Goal: Task Accomplishment & Management: Manage account settings

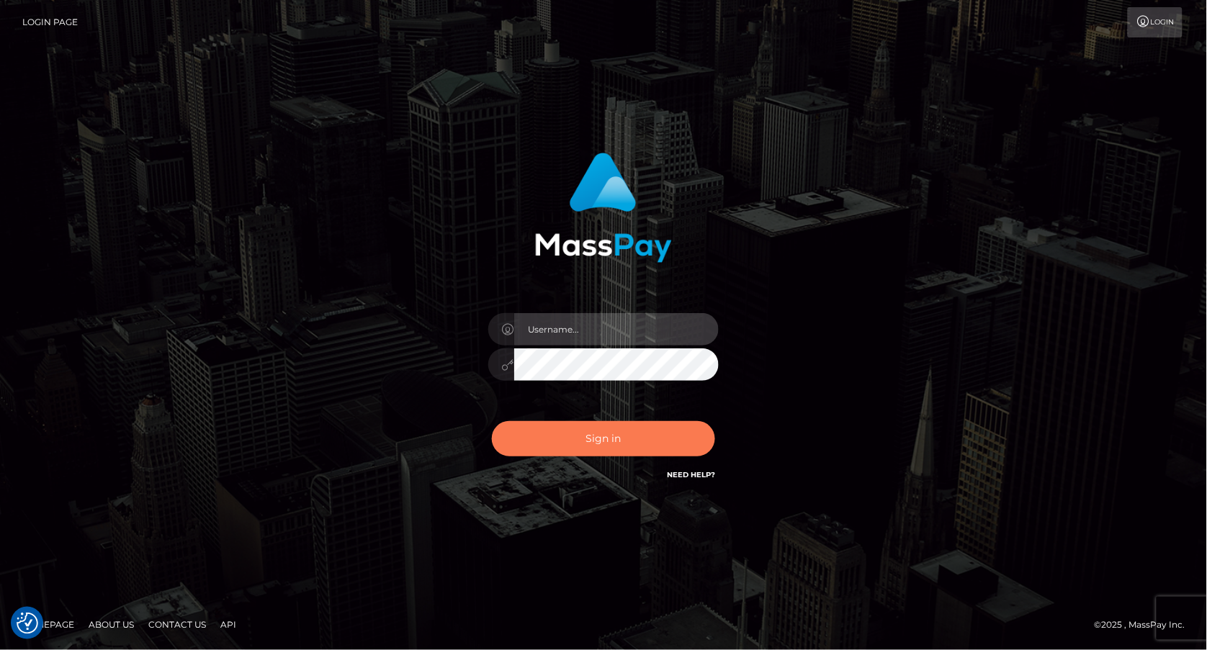
type input "Jeane.B2"
drag, startPoint x: 618, startPoint y: 446, endPoint x: 695, endPoint y: 287, distance: 176.1
click at [618, 446] on button "Sign in" at bounding box center [603, 438] width 223 height 35
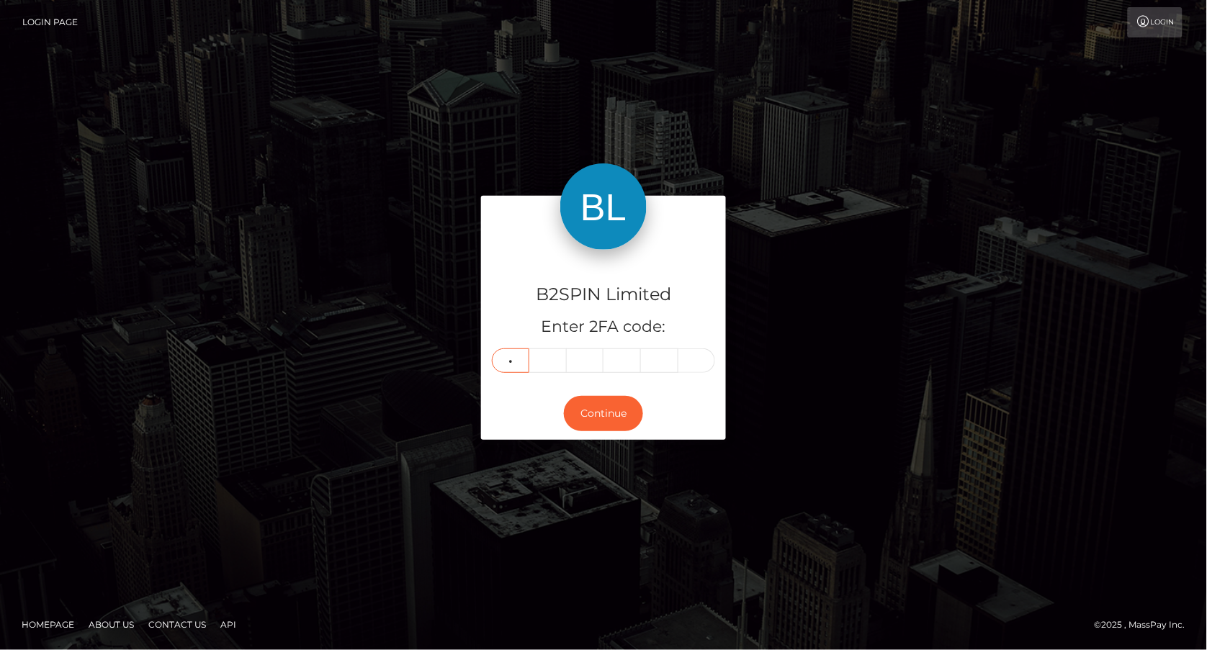
type input "0"
type input "1"
type input "3"
type input "8"
type input "5"
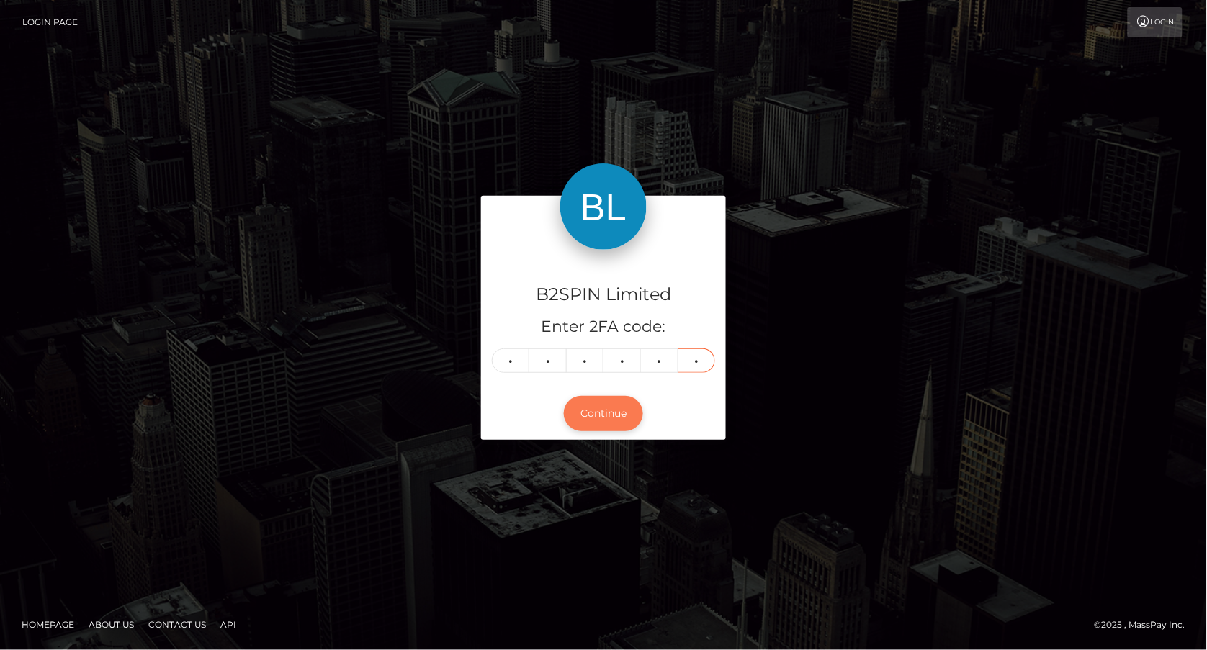
type input "0"
click at [595, 411] on button "Continue" at bounding box center [603, 413] width 79 height 35
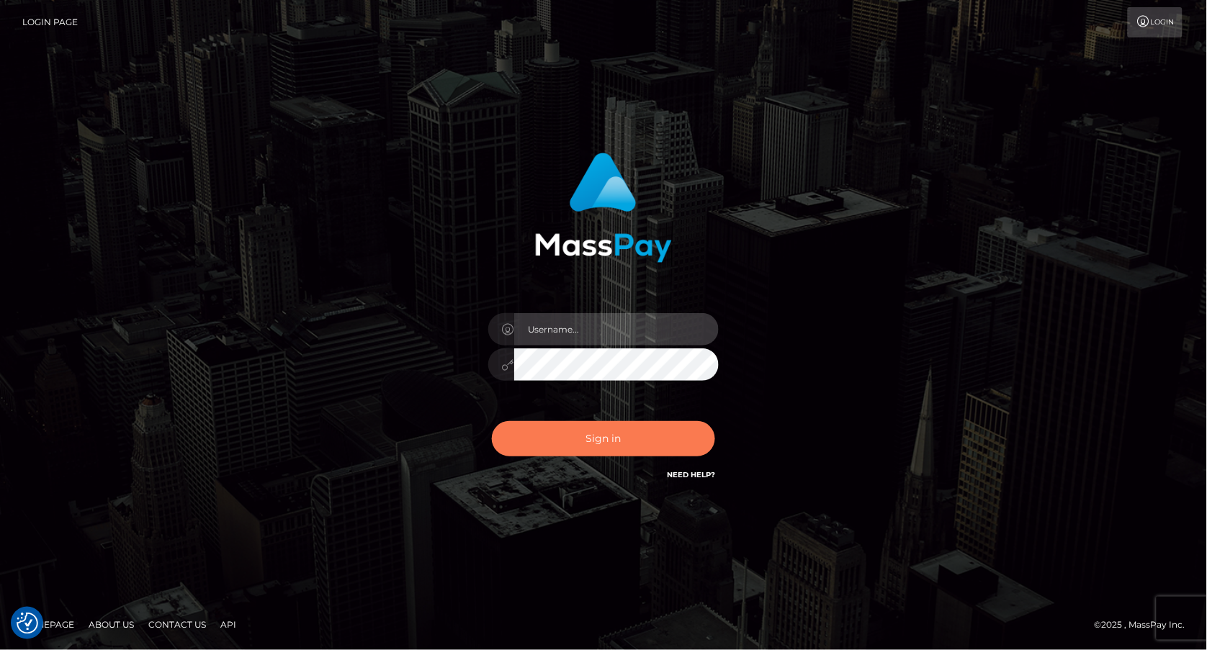
type input "Jeane.B2"
click at [624, 443] on button "Sign in" at bounding box center [603, 438] width 223 height 35
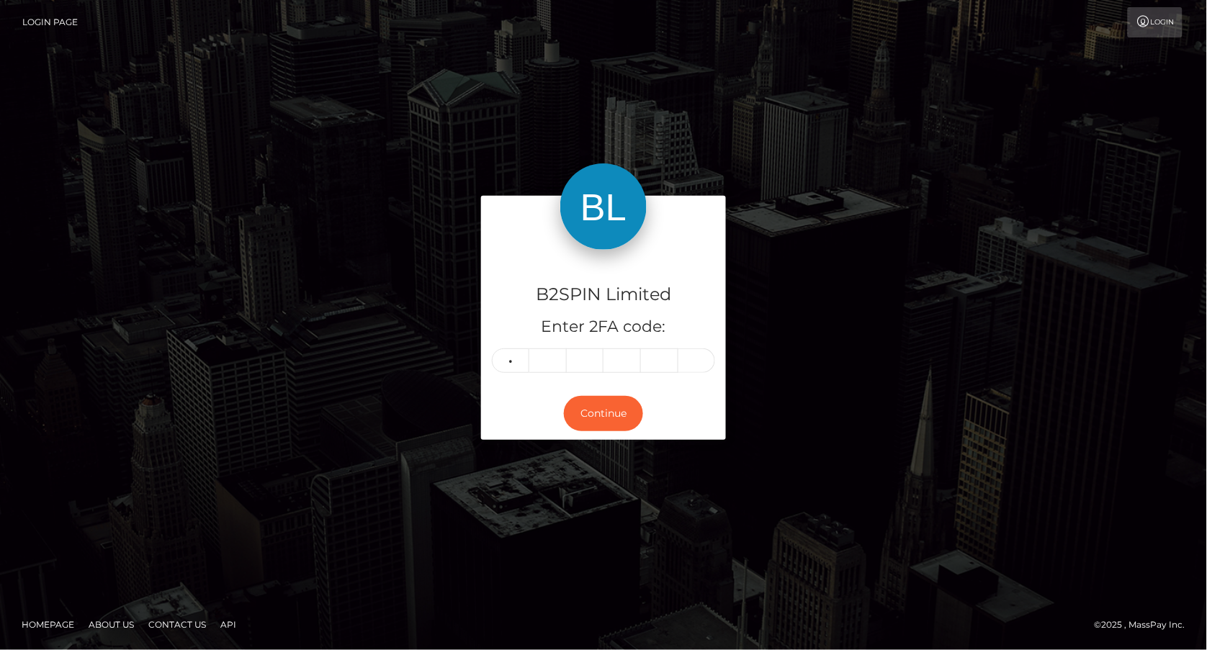
type input "3"
type input "9"
type input "1"
type input "5"
type input "2"
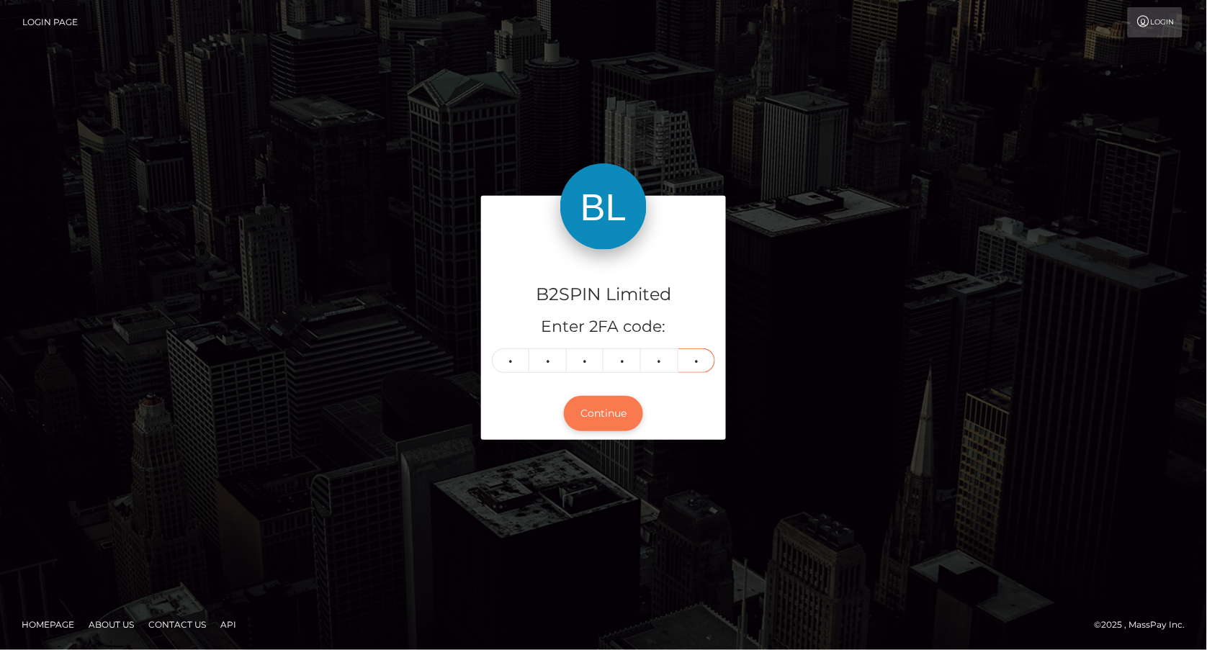
type input "7"
click at [611, 406] on button "Continue" at bounding box center [603, 413] width 79 height 35
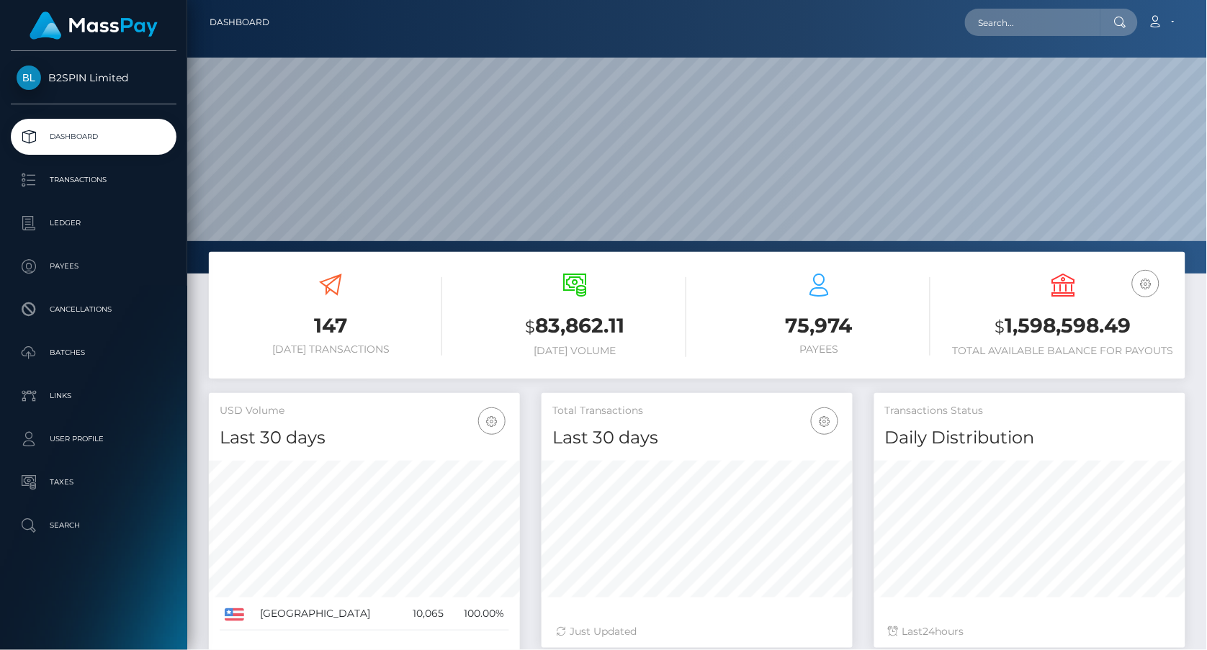
scroll to position [256, 312]
drag, startPoint x: 1099, startPoint y: 324, endPoint x: 1004, endPoint y: 324, distance: 95.8
click at [1004, 324] on h3 "$ 1,598,598.49" at bounding box center [1063, 327] width 222 height 30
copy h3 "1,598,598.49"
